Goal: Task Accomplishment & Management: Complete application form

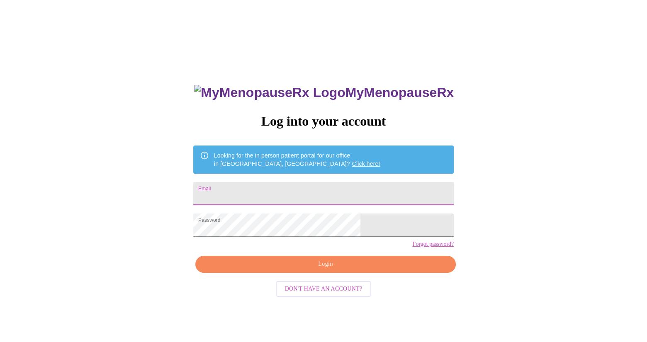
click at [280, 182] on input "Email" at bounding box center [323, 193] width 261 height 23
type input "[EMAIL_ADDRESS][DOMAIN_NAME]"
click at [310, 270] on span "Login" at bounding box center [325, 264] width 241 height 10
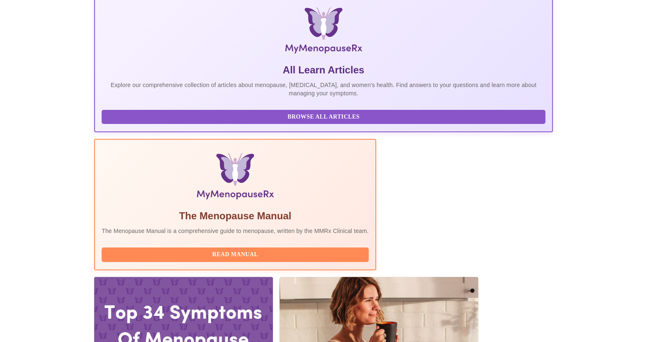
scroll to position [173, 0]
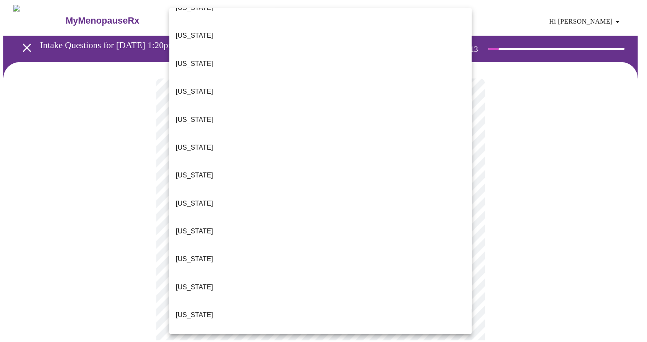
scroll to position [444, 0]
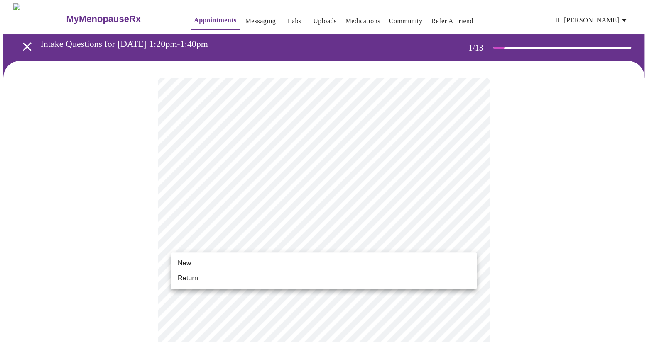
click at [320, 282] on li "Return" at bounding box center [323, 278] width 305 height 15
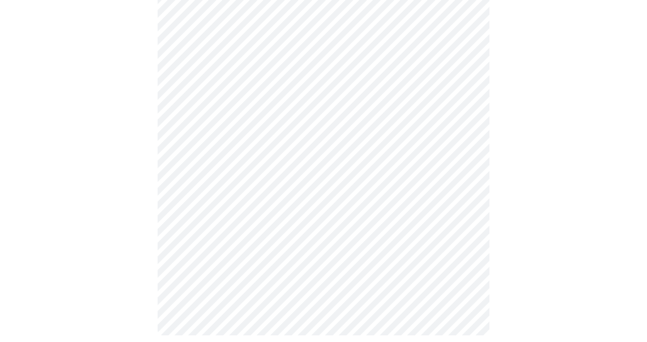
scroll to position [397, 0]
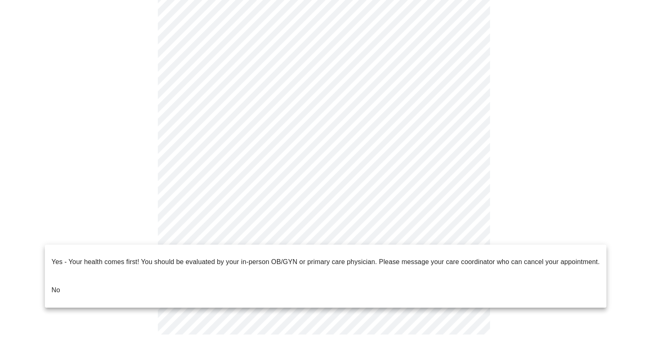
click at [233, 276] on li "No" at bounding box center [325, 290] width 561 height 28
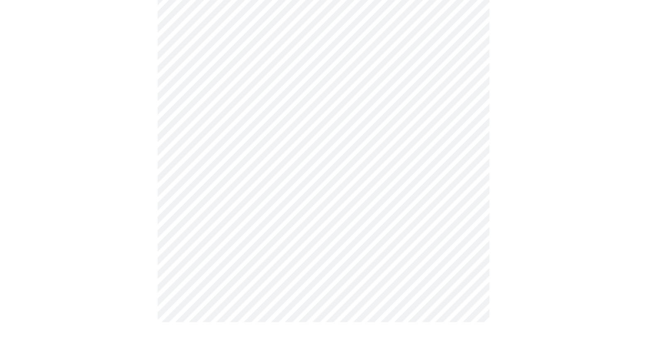
scroll to position [0, 0]
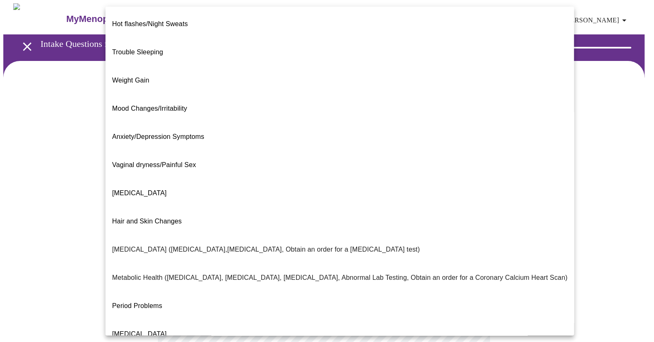
click at [249, 169] on body "MyMenopauseRx Appointments Messaging Labs Uploads Medications Community Refer a…" at bounding box center [326, 252] width 647 height 498
click at [190, 42] on li "Trouble Sleeping" at bounding box center [339, 52] width 468 height 28
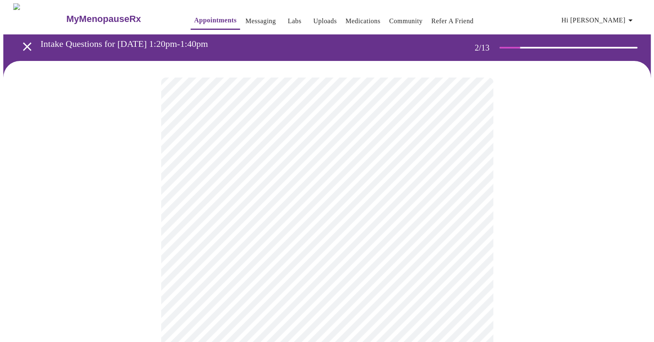
click at [318, 173] on body "MyMenopauseRx Appointments Messaging Labs Uploads Medications Community Refer a…" at bounding box center [326, 249] width 647 height 493
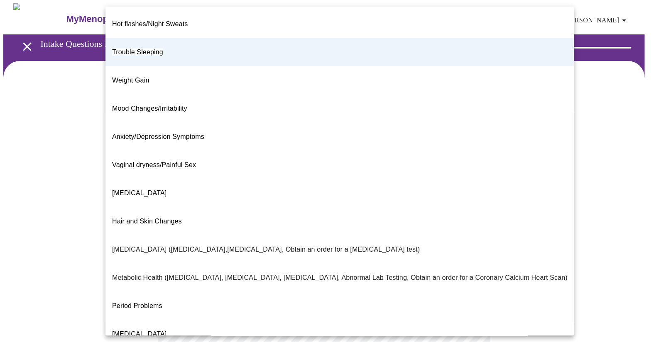
click at [168, 133] on span "Anxiety/Depression Symptoms" at bounding box center [158, 136] width 92 height 7
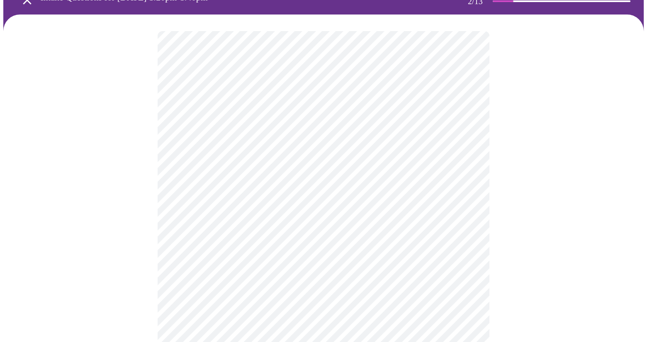
scroll to position [47, 0]
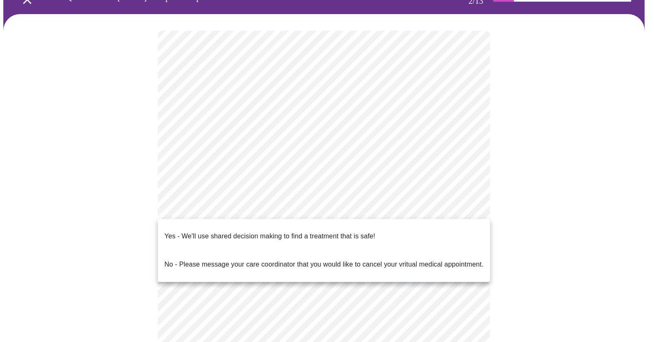
click at [254, 212] on body "MyMenopauseRx Appointments Messaging Labs Uploads Medications Community Refer a…" at bounding box center [326, 202] width 647 height 493
click at [239, 234] on p "Yes - We'll use shared decision making to find a treatment that is safe!" at bounding box center [269, 237] width 210 height 10
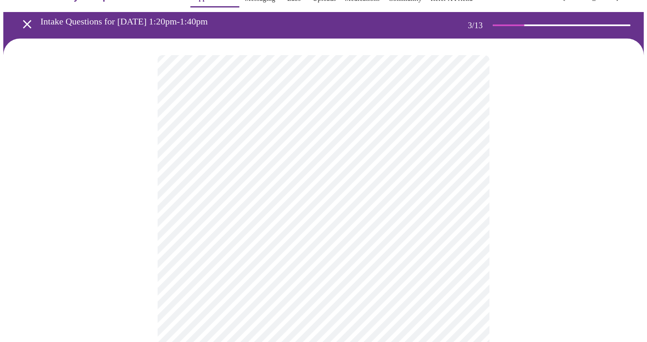
scroll to position [23, 0]
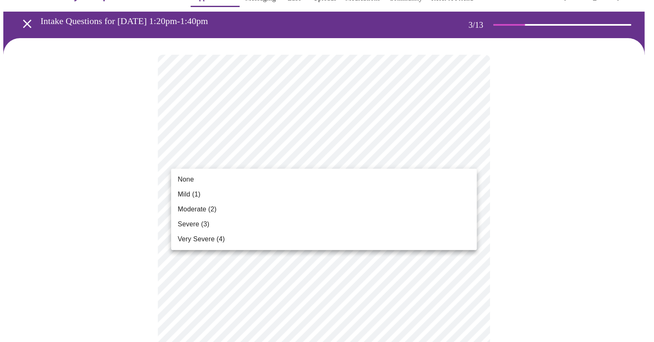
click at [420, 183] on li "None" at bounding box center [323, 179] width 305 height 15
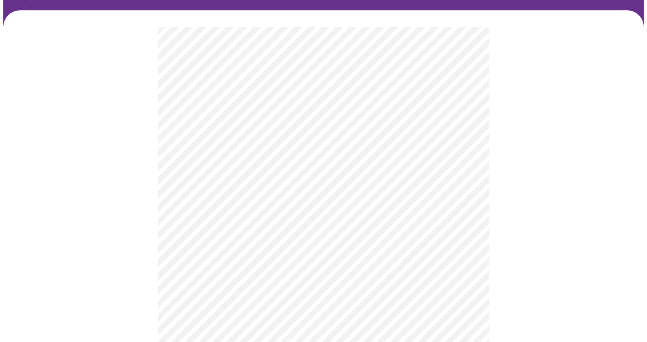
scroll to position [53, 0]
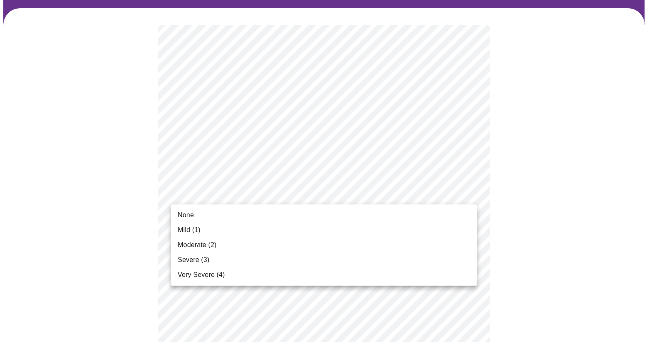
click at [447, 220] on li "None" at bounding box center [323, 215] width 305 height 15
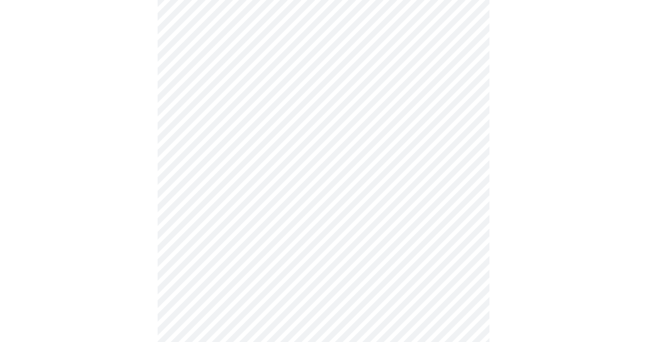
scroll to position [108, 0]
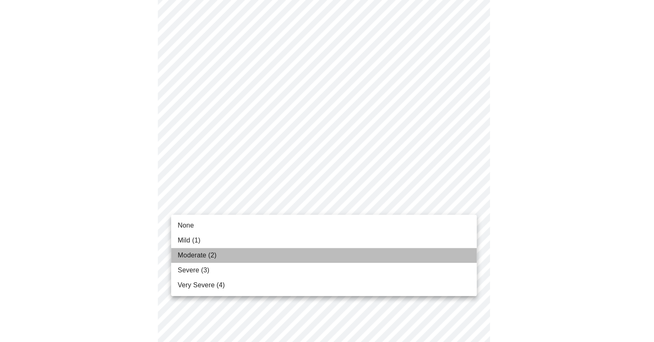
click at [434, 253] on li "Moderate (2)" at bounding box center [323, 255] width 305 height 15
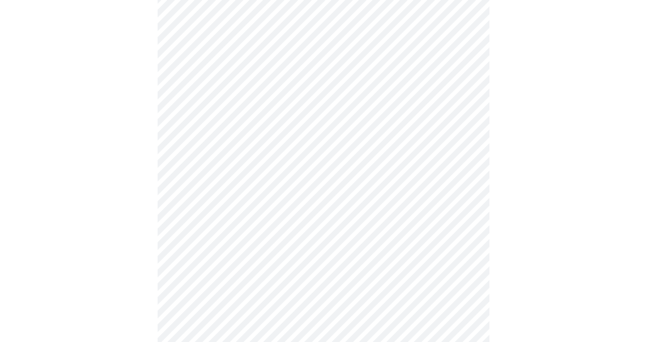
scroll to position [164, 0]
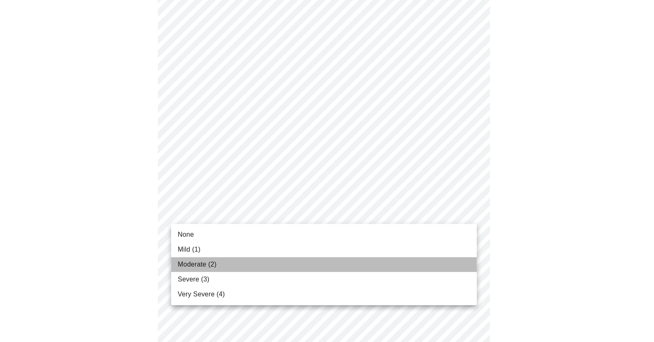
click at [444, 263] on li "Moderate (2)" at bounding box center [323, 264] width 305 height 15
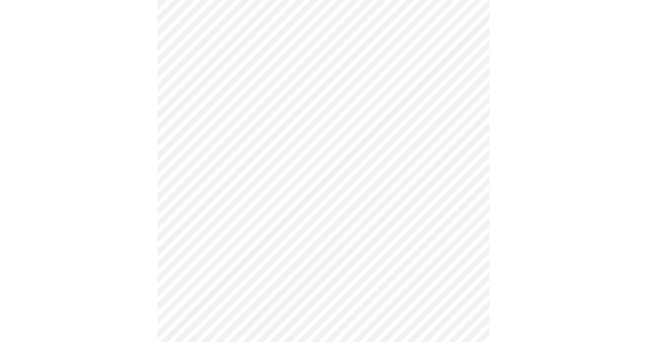
scroll to position [227, 0]
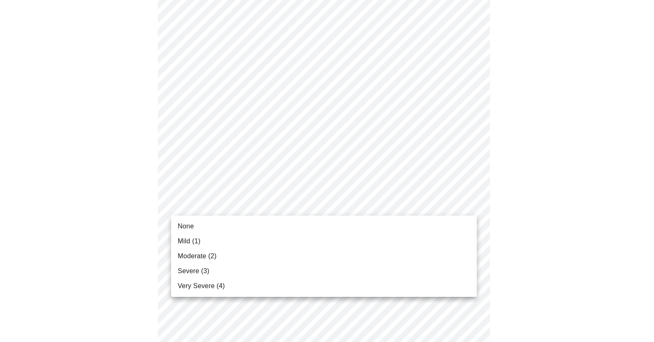
click at [468, 206] on body "MyMenopauseRx Appointments Messaging Labs Uploads Medications Community Refer a…" at bounding box center [326, 305] width 647 height 1056
click at [451, 241] on li "Mild (1)" at bounding box center [323, 241] width 305 height 15
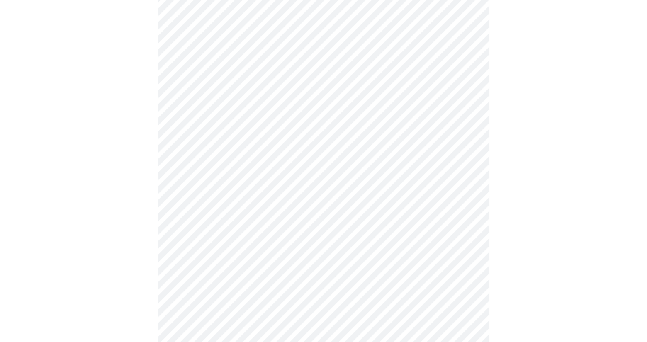
scroll to position [261, 0]
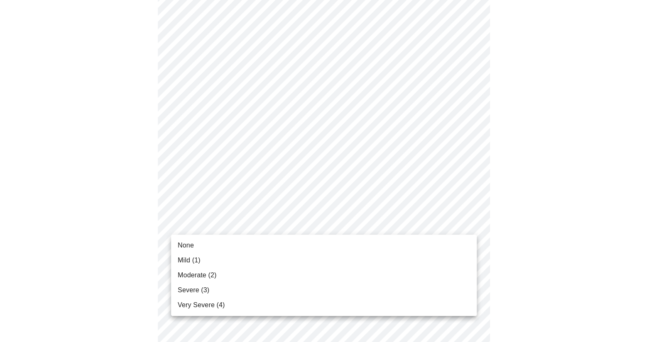
click at [467, 223] on body "MyMenopauseRx Appointments Messaging Labs Uploads Medications Community Refer a…" at bounding box center [326, 264] width 647 height 1045
click at [451, 260] on li "Mild (1)" at bounding box center [323, 260] width 305 height 15
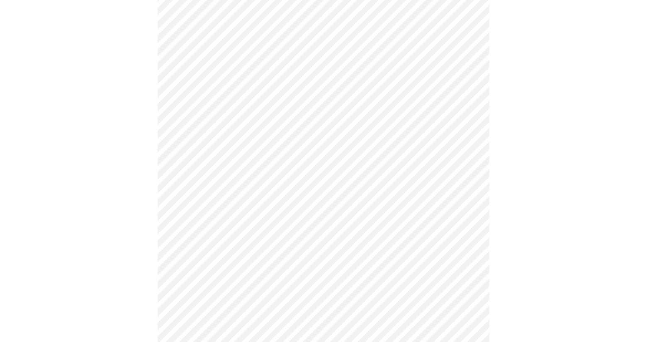
scroll to position [317, 0]
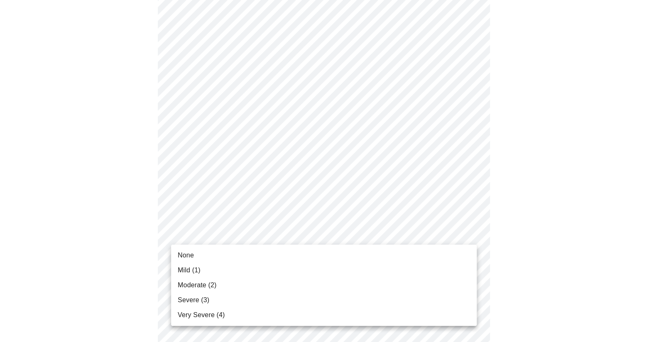
click at [466, 234] on body "MyMenopauseRx Appointments Messaging Labs Uploads Medications Community Refer a…" at bounding box center [326, 203] width 647 height 1034
drag, startPoint x: 444, startPoint y: 278, endPoint x: 439, endPoint y: 270, distance: 9.3
click at [439, 270] on ul "None Mild (1) Moderate (2) Severe (3) Very Severe (4)" at bounding box center [323, 285] width 305 height 81
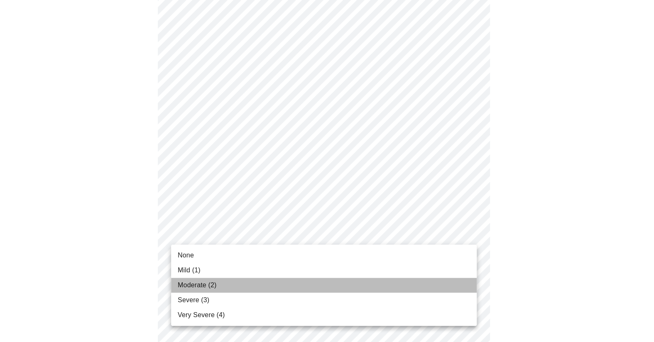
click at [439, 281] on li "Moderate (2)" at bounding box center [323, 285] width 305 height 15
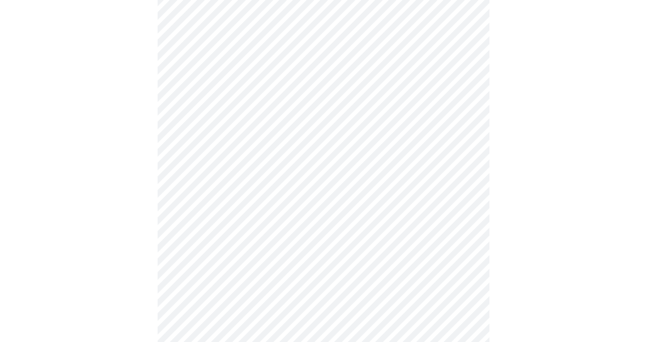
scroll to position [353, 0]
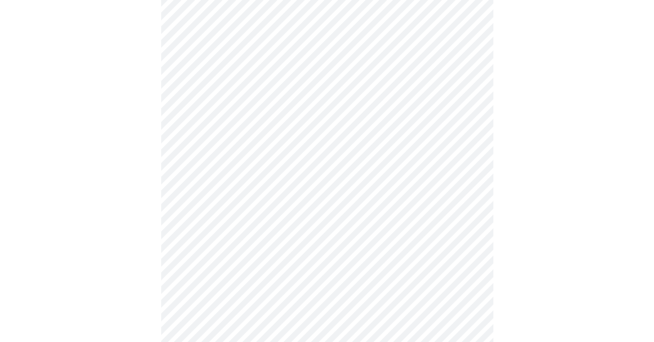
click at [464, 266] on body "MyMenopauseRx Appointments Messaging Labs Uploads Medications Community Refer a…" at bounding box center [326, 162] width 647 height 1022
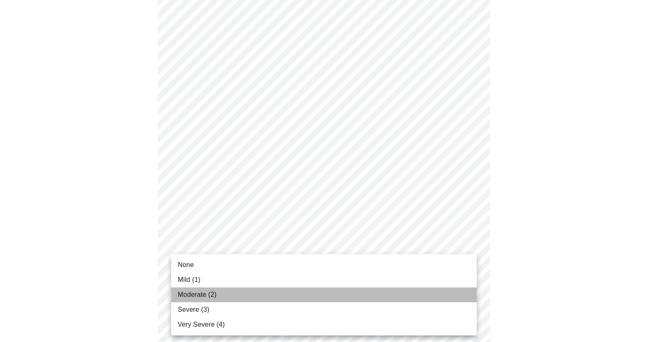
click at [447, 296] on li "Moderate (2)" at bounding box center [323, 295] width 305 height 15
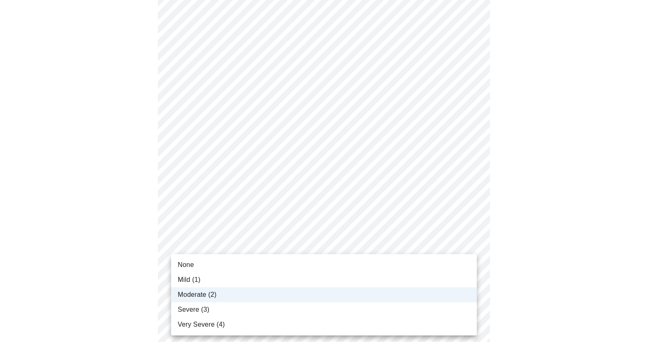
click at [469, 263] on body "MyMenopauseRx Appointments Messaging Labs Uploads Medications Community Refer a…" at bounding box center [326, 156] width 647 height 1010
click at [446, 306] on li "Severe (3)" at bounding box center [323, 309] width 305 height 15
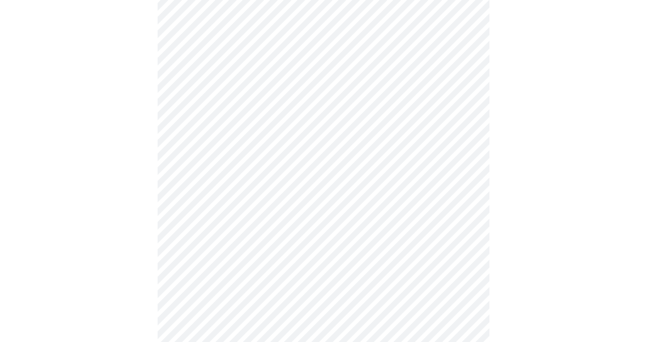
scroll to position [403, 0]
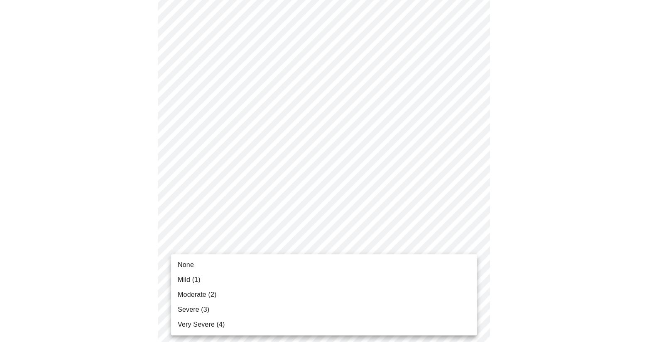
click at [467, 280] on body "MyMenopauseRx Appointments Messaging Labs Uploads Medications Community Refer a…" at bounding box center [326, 105] width 647 height 1010
click at [434, 267] on li "None" at bounding box center [323, 265] width 305 height 15
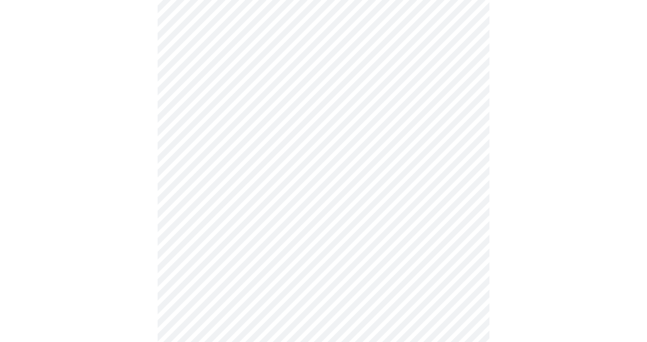
scroll to position [472, 0]
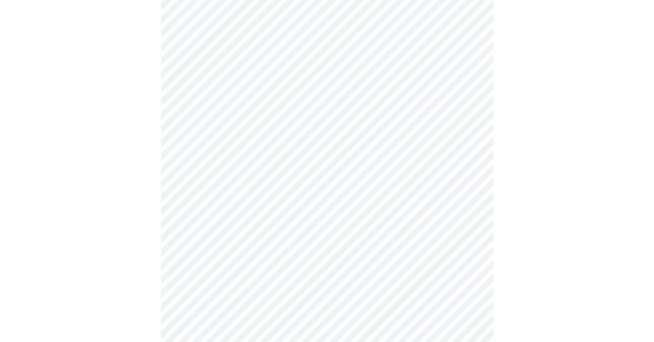
click at [463, 278] on body "MyMenopauseRx Appointments Messaging Labs Uploads Medications Community Refer a…" at bounding box center [326, 31] width 647 height 999
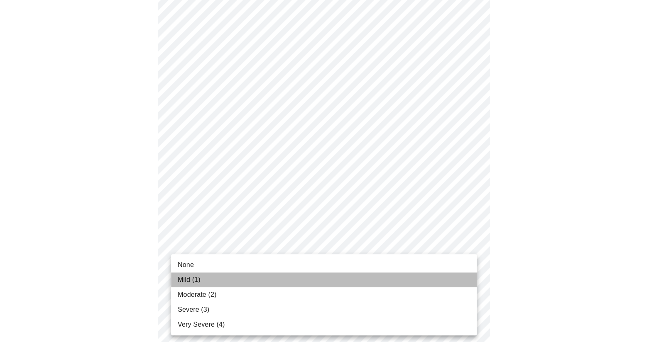
click at [440, 280] on li "Mild (1)" at bounding box center [323, 280] width 305 height 15
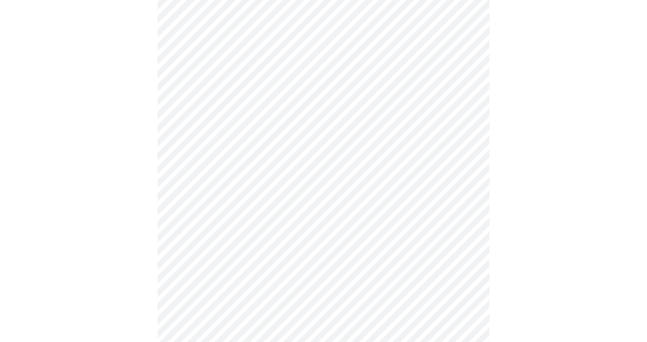
scroll to position [547, 0]
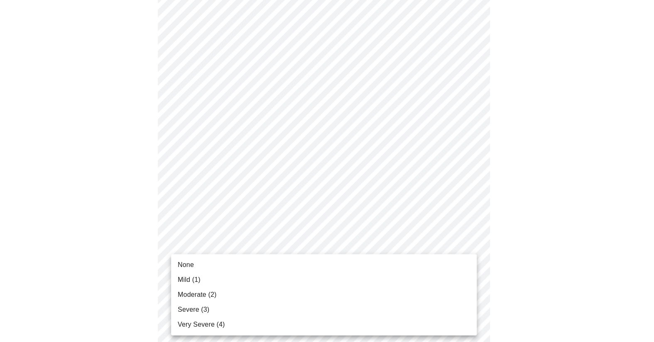
click at [449, 293] on li "Moderate (2)" at bounding box center [323, 295] width 305 height 15
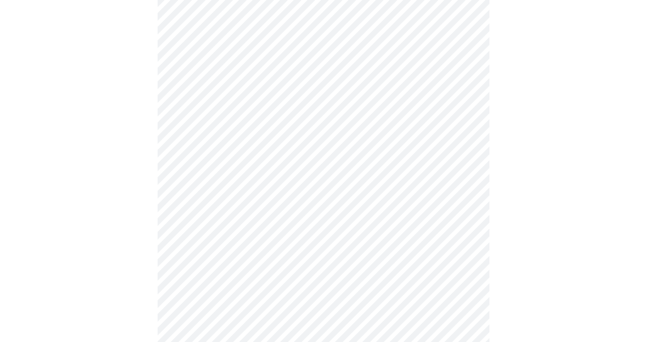
scroll to position [243, 0]
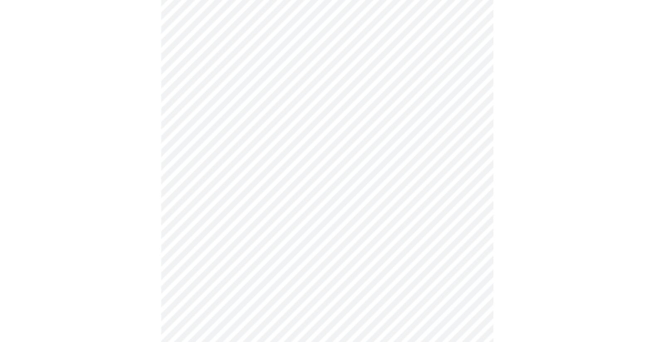
click at [458, 227] on body "MyMenopauseRx Appointments Messaging Labs Uploads Medications Community Refer a…" at bounding box center [326, 152] width 647 height 784
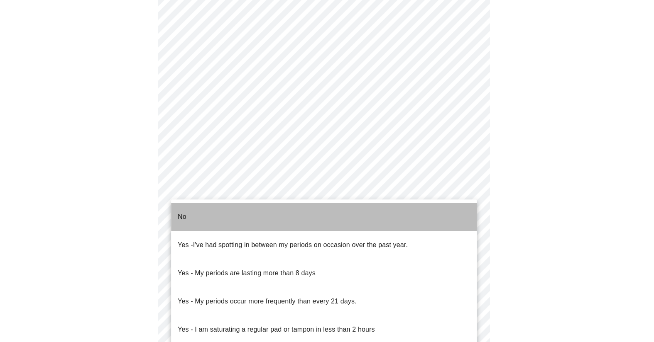
click at [448, 210] on li "No" at bounding box center [323, 217] width 305 height 28
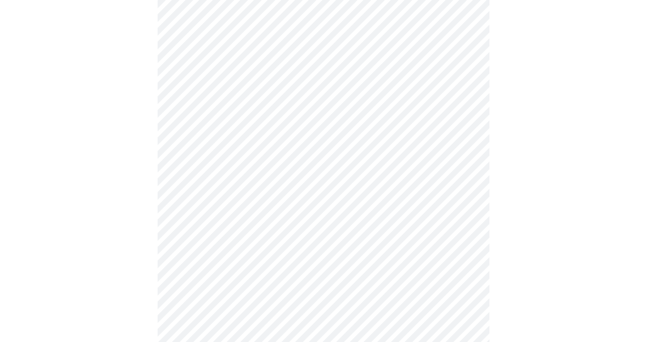
scroll to position [297, 0]
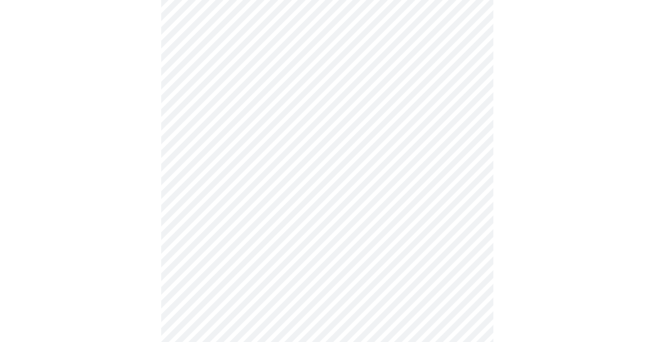
click at [461, 230] on body "MyMenopauseRx Appointments Messaging Labs Uploads Medications Community Refer a…" at bounding box center [326, 95] width 647 height 779
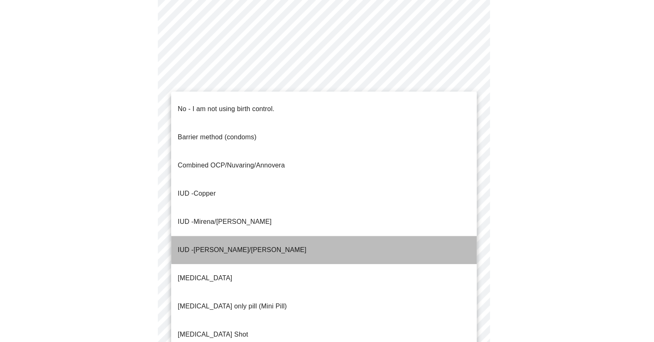
click at [430, 236] on li "IUD - [PERSON_NAME]/[PERSON_NAME]" at bounding box center [323, 250] width 305 height 28
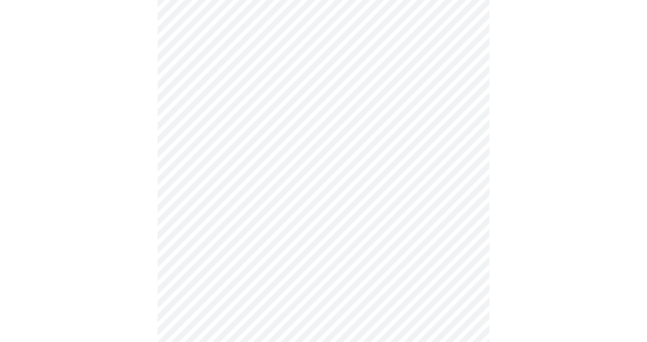
scroll to position [335, 0]
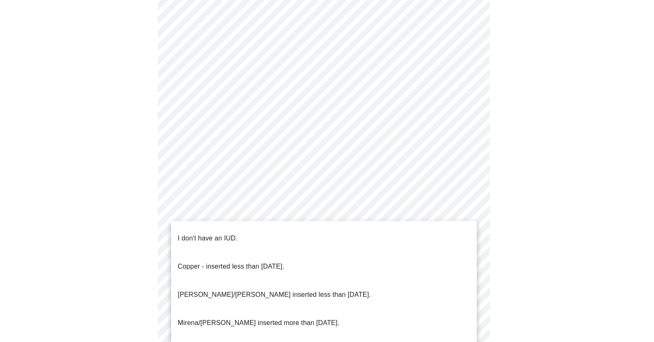
click at [465, 257] on body "MyMenopauseRx Appointments Messaging Labs Uploads Medications Community Refer a…" at bounding box center [326, 55] width 647 height 774
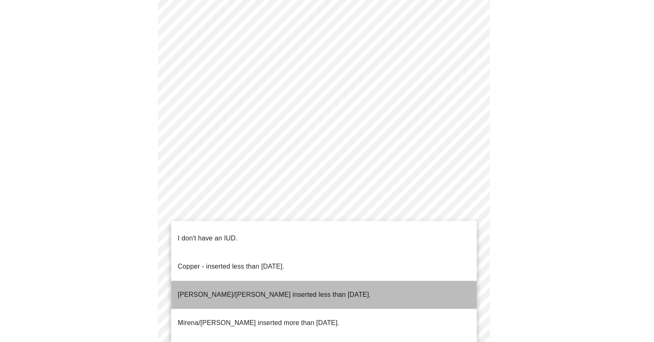
click at [419, 281] on li "[PERSON_NAME]/[PERSON_NAME] inserted less than [DATE]." at bounding box center [323, 295] width 305 height 28
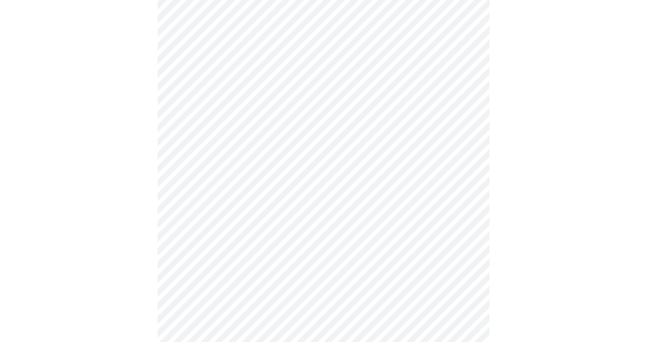
scroll to position [392, 0]
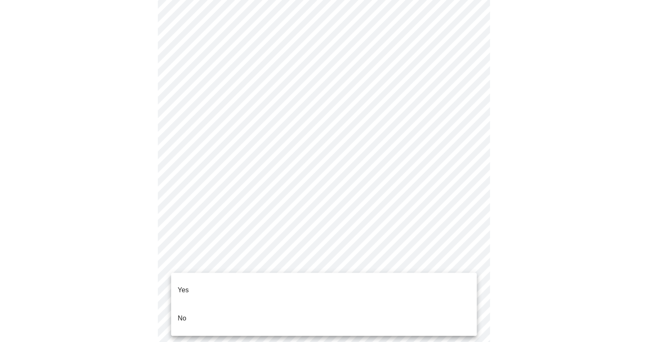
click at [453, 280] on li "Yes" at bounding box center [323, 290] width 305 height 28
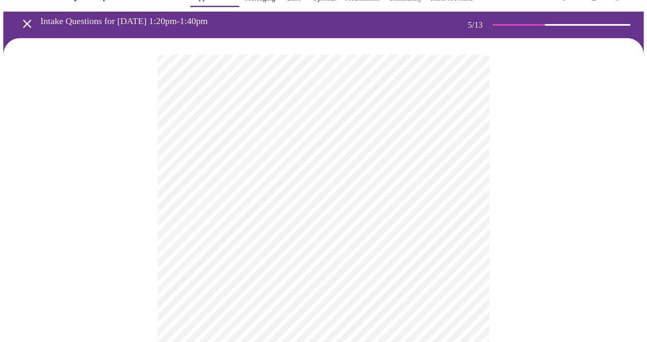
scroll to position [24, 0]
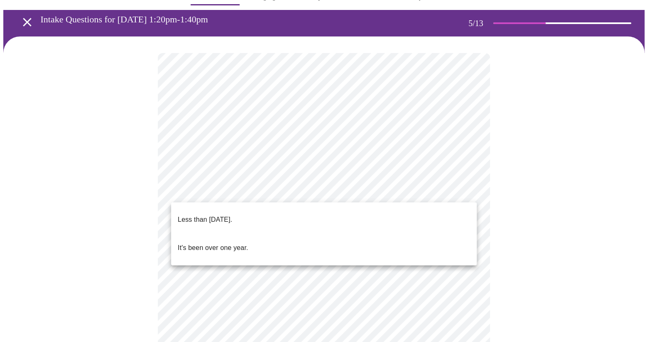
click at [464, 196] on body "MyMenopauseRx Appointments Messaging Labs Uploads Medications Community Refer a…" at bounding box center [326, 306] width 647 height 654
click at [428, 234] on li "It's been over one year." at bounding box center [323, 248] width 305 height 28
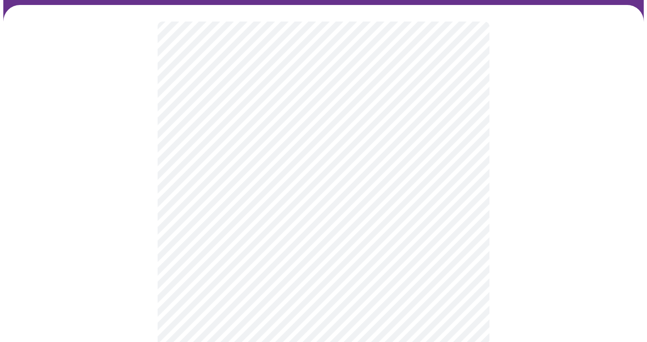
scroll to position [56, 0]
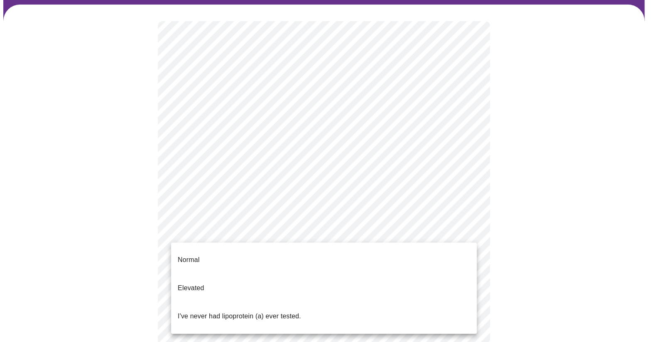
click at [470, 231] on body "MyMenopauseRx Appointments Messaging Labs Uploads Medications Community Refer a…" at bounding box center [326, 271] width 647 height 649
click at [280, 312] on p "I've never had lipoprotein (a) ever tested." at bounding box center [239, 317] width 123 height 10
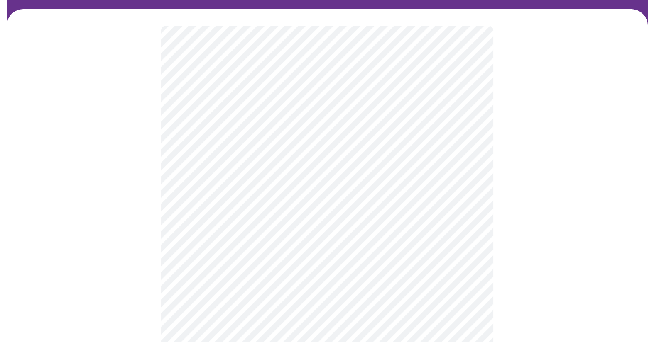
scroll to position [53, 0]
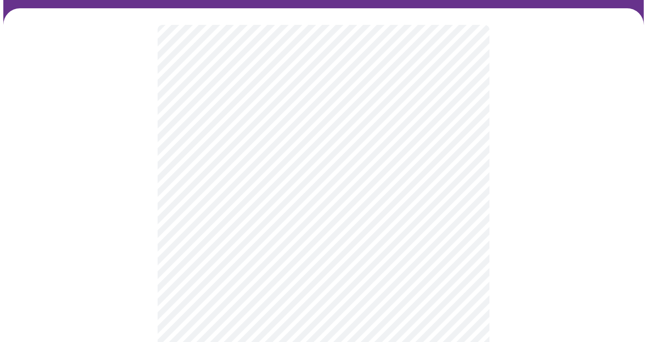
click at [205, 180] on body "MyMenopauseRx Appointments Messaging Labs Uploads Medications Community Refer a…" at bounding box center [323, 172] width 641 height 442
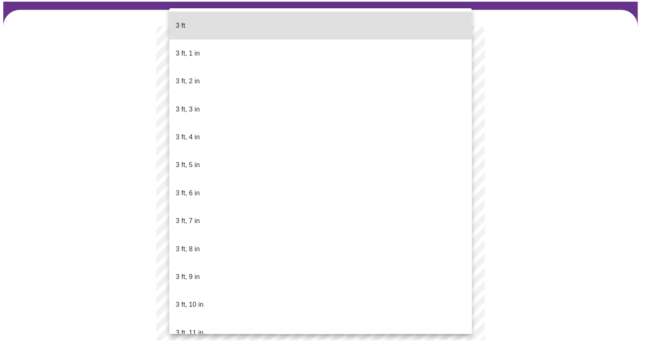
scroll to position [367, 0]
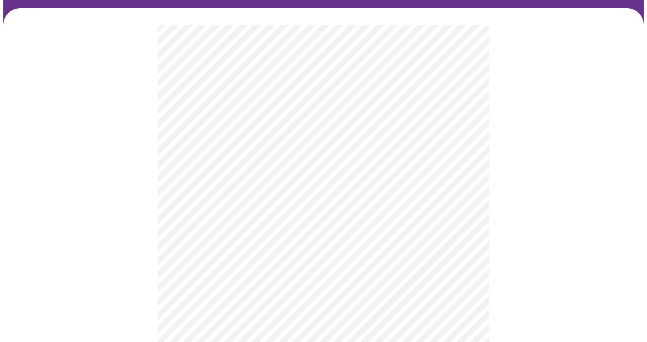
click at [513, 228] on div at bounding box center [323, 198] width 641 height 380
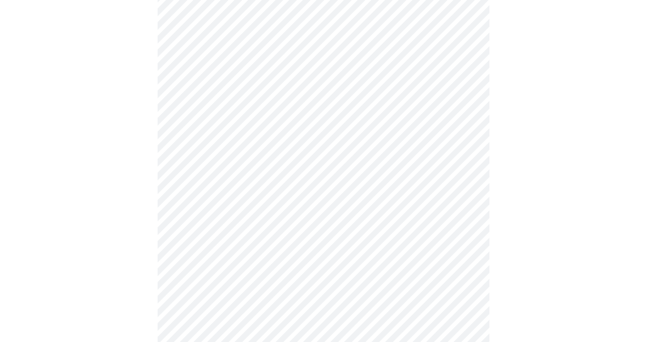
scroll to position [2165, 0]
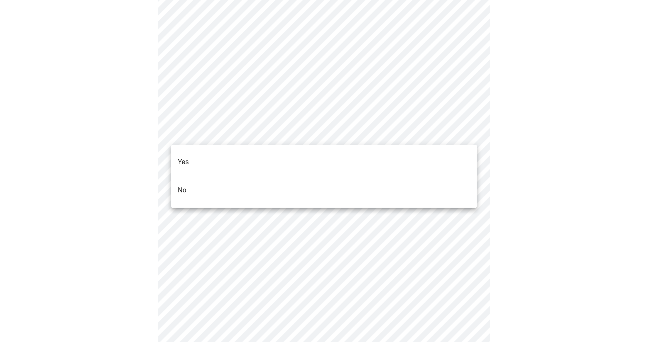
click at [424, 190] on li "No" at bounding box center [323, 190] width 305 height 28
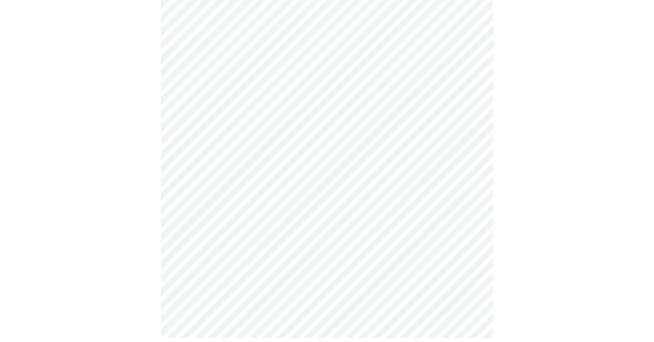
scroll to position [739, 0]
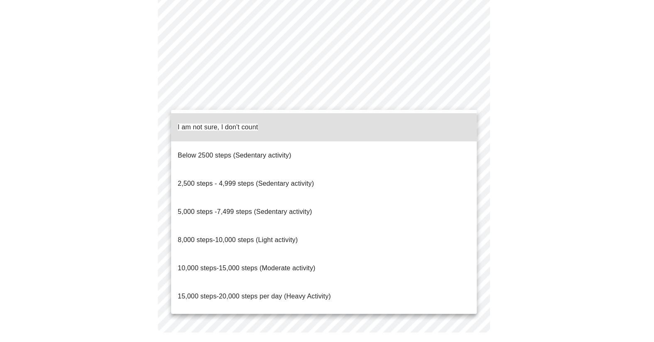
click at [382, 198] on li "5,000 steps -7,499 steps (Sedentary activity)" at bounding box center [323, 212] width 305 height 28
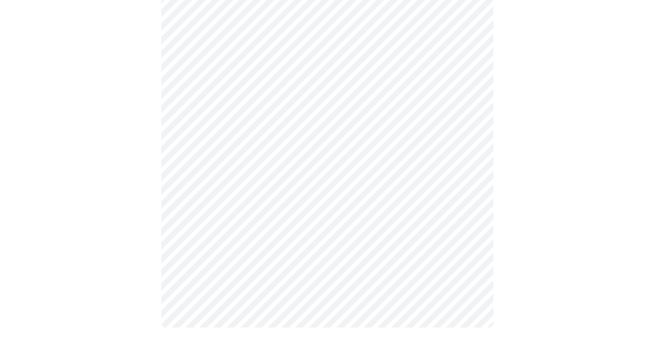
scroll to position [738, 0]
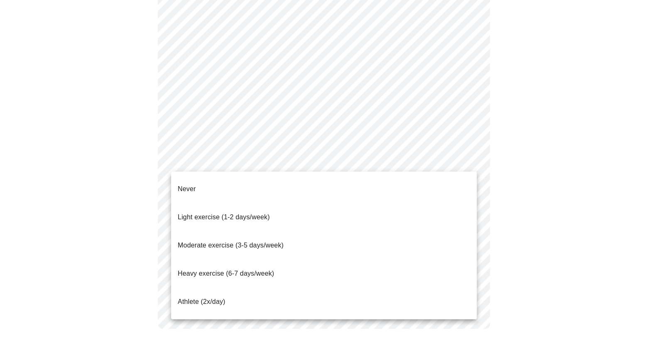
click at [383, 232] on li "Moderate exercise (3-5 days/week)" at bounding box center [323, 246] width 305 height 28
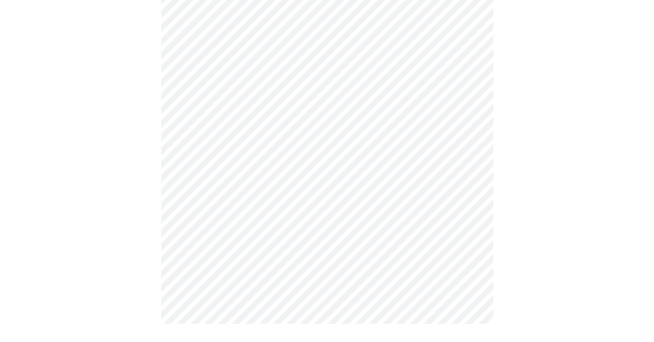
scroll to position [733, 0]
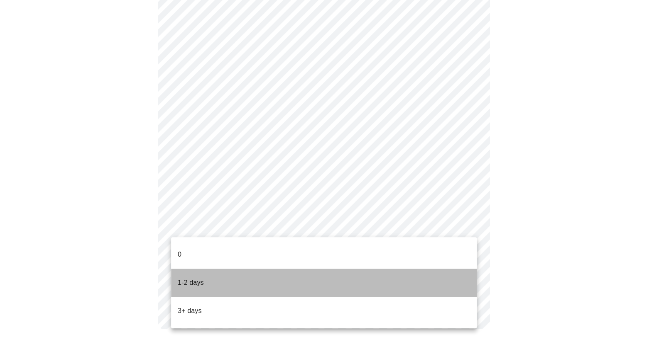
click at [387, 280] on li "1-2 days" at bounding box center [323, 283] width 305 height 28
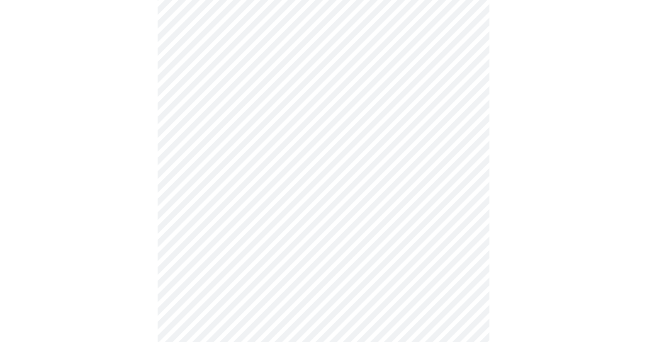
scroll to position [0, 0]
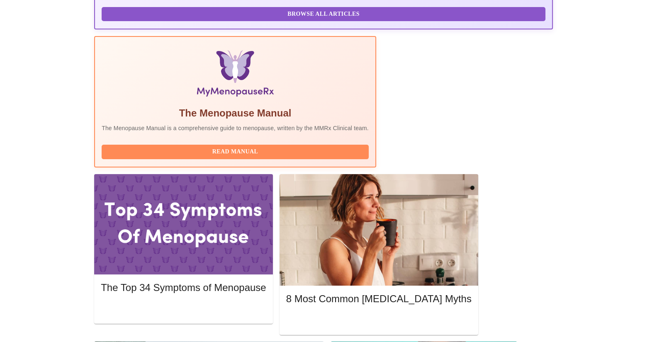
scroll to position [230, 0]
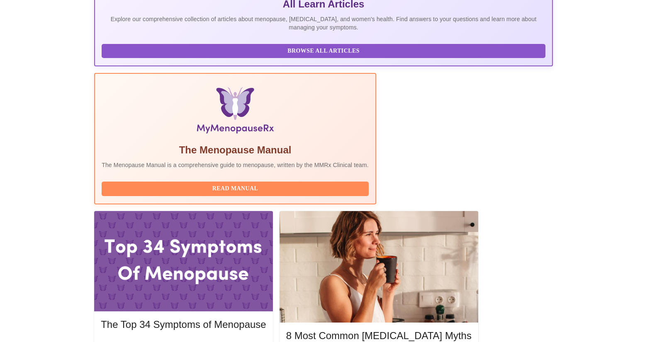
scroll to position [195, 0]
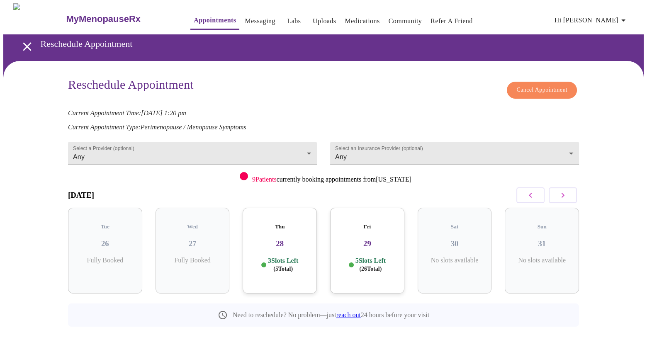
scroll to position [6, 0]
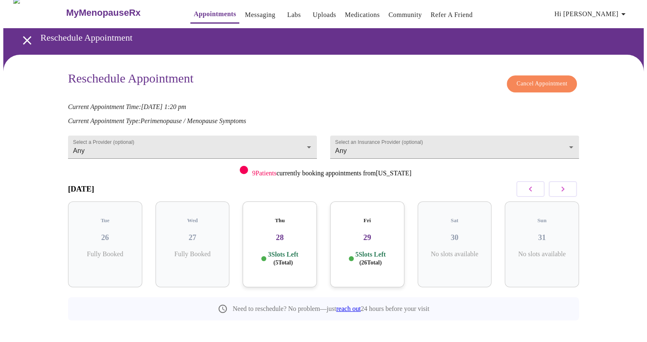
click at [24, 39] on icon "open drawer" at bounding box center [27, 40] width 15 height 15
